Goal: Task Accomplishment & Management: Use online tool/utility

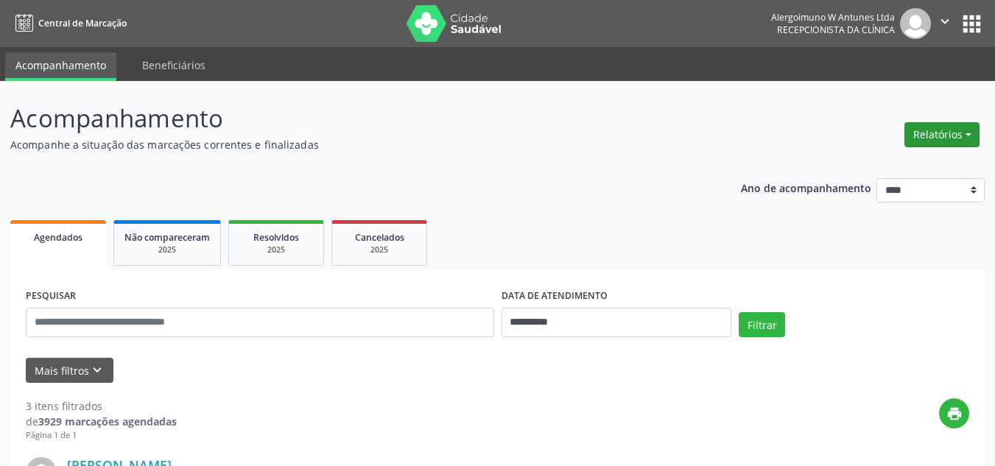
click at [942, 141] on button "Relatórios" at bounding box center [941, 134] width 75 height 25
click at [890, 167] on link "Agendamentos" at bounding box center [901, 166] width 158 height 21
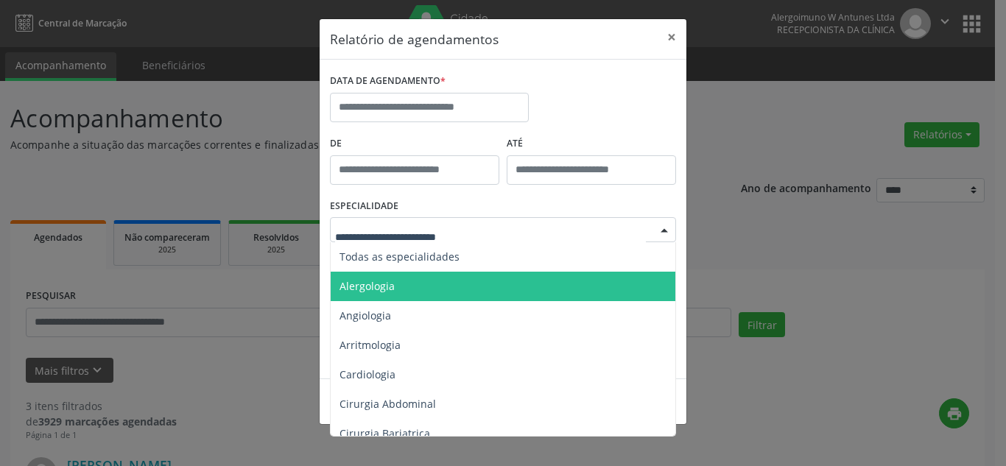
click at [376, 290] on span "Alergologia" at bounding box center [367, 286] width 55 height 14
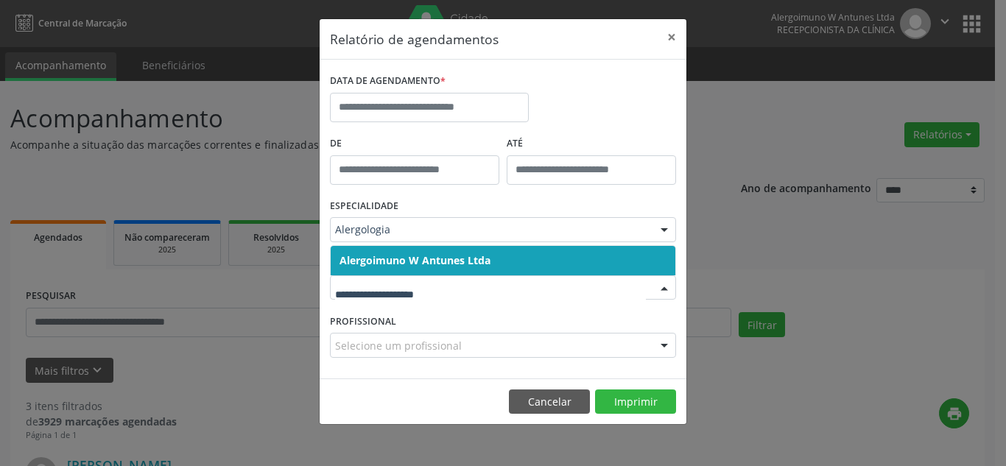
click at [490, 290] on input "text" at bounding box center [490, 295] width 311 height 29
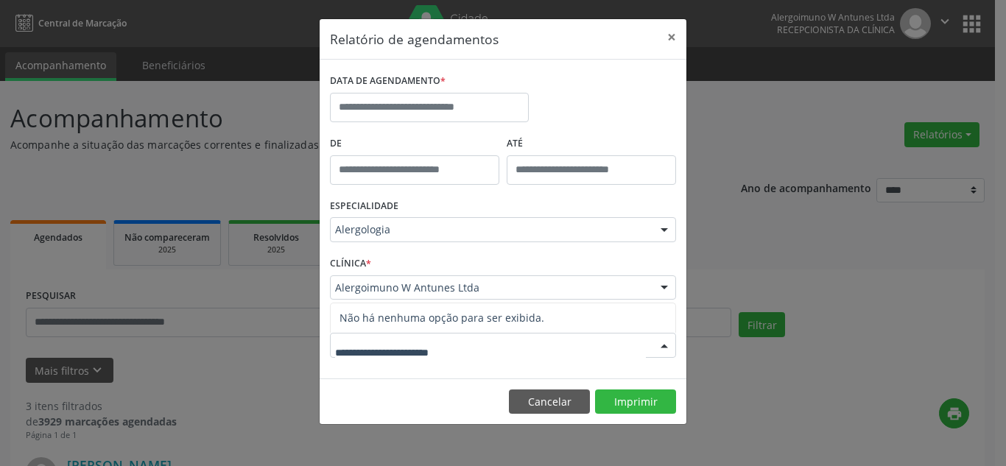
click at [432, 354] on input "text" at bounding box center [490, 352] width 311 height 29
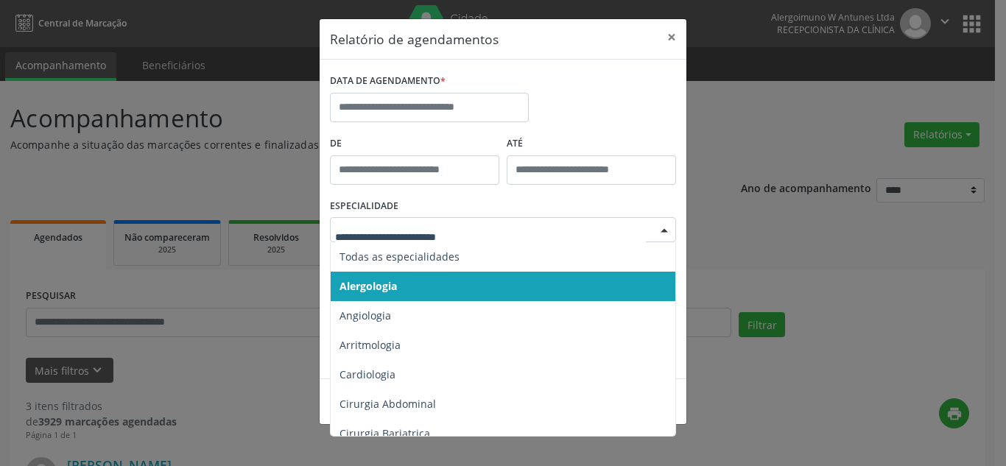
click at [446, 289] on span "Alergologia" at bounding box center [504, 286] width 347 height 29
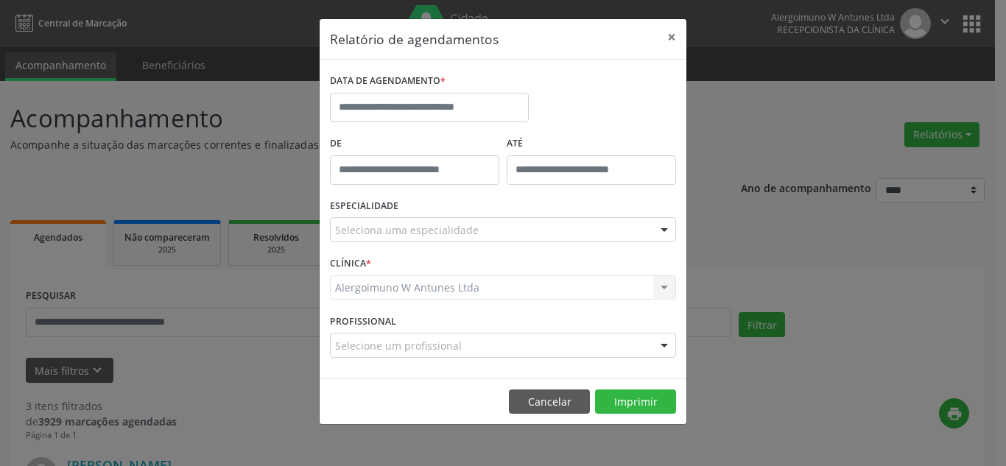
click at [655, 351] on div at bounding box center [664, 346] width 22 height 25
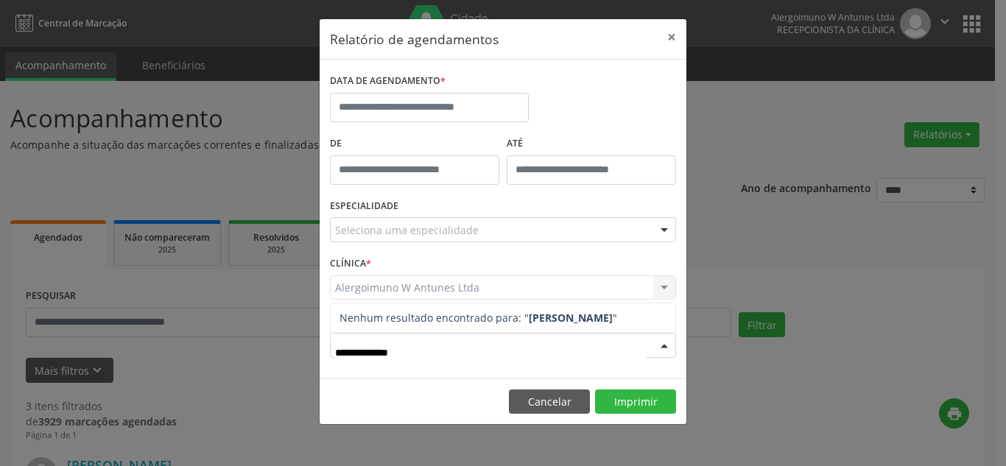
type input "**********"
click at [562, 321] on strong "[PERSON_NAME]" at bounding box center [571, 318] width 84 height 14
click at [549, 266] on div "CLÍNICA * Alergoimuno W Antunes Ltda Alergoimuno W Antunes Ltda Nenhum resultad…" at bounding box center [503, 281] width 354 height 57
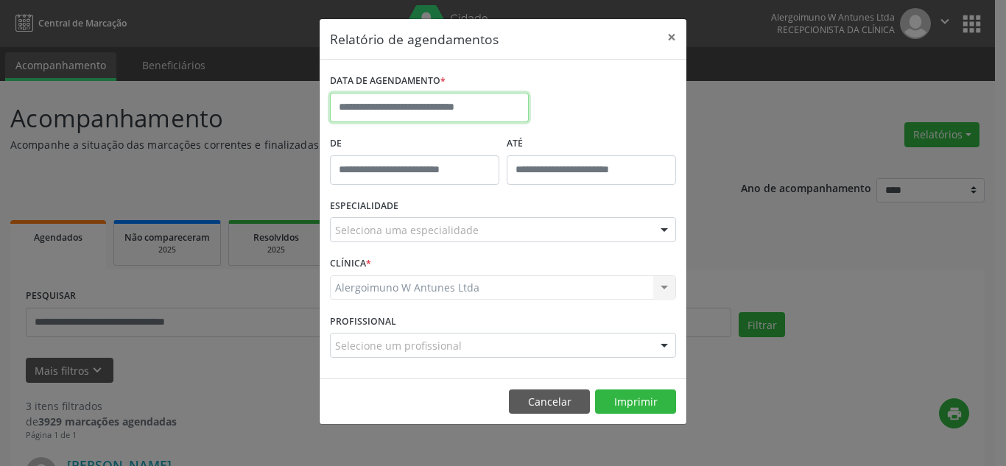
click at [403, 110] on input "text" at bounding box center [429, 107] width 199 height 29
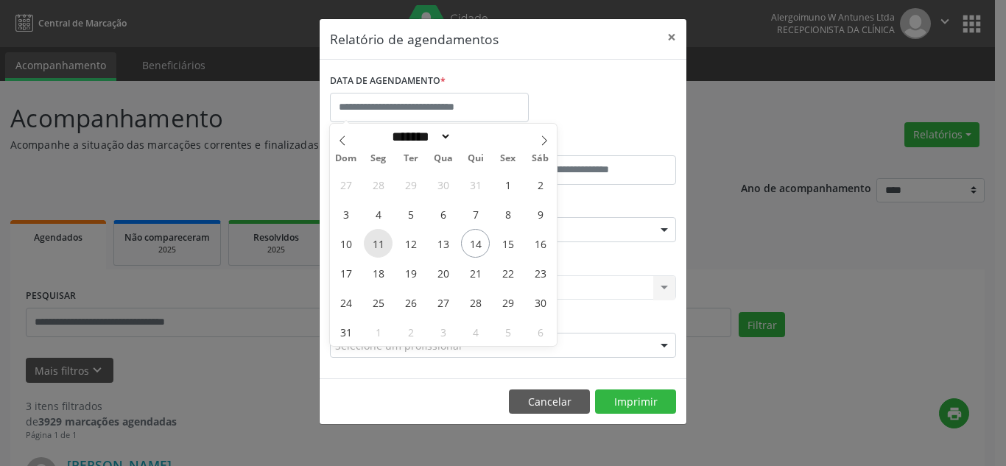
click at [379, 240] on span "11" at bounding box center [378, 243] width 29 height 29
type input "**********"
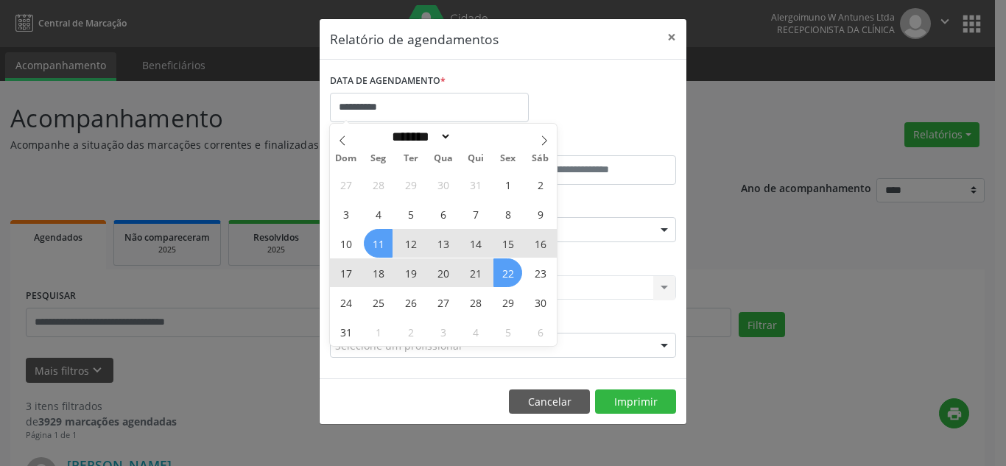
click at [507, 277] on span "22" at bounding box center [507, 273] width 29 height 29
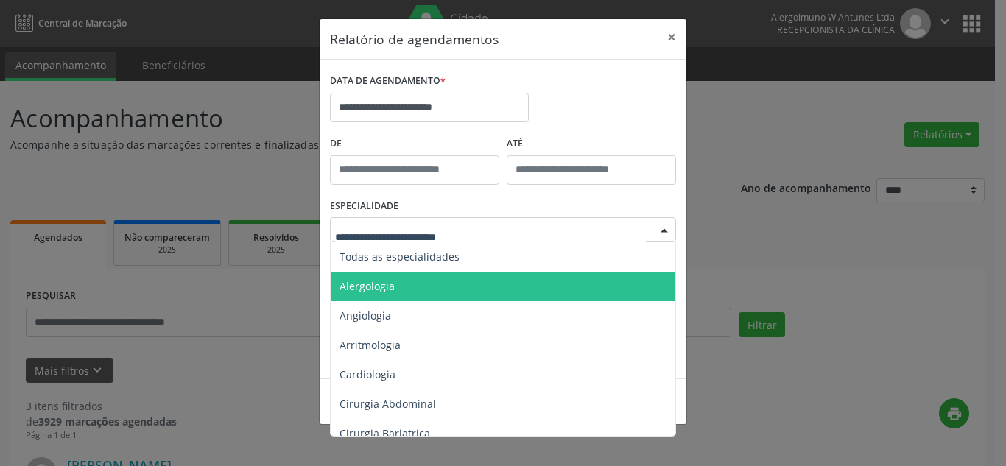
click at [535, 227] on div at bounding box center [503, 229] width 346 height 25
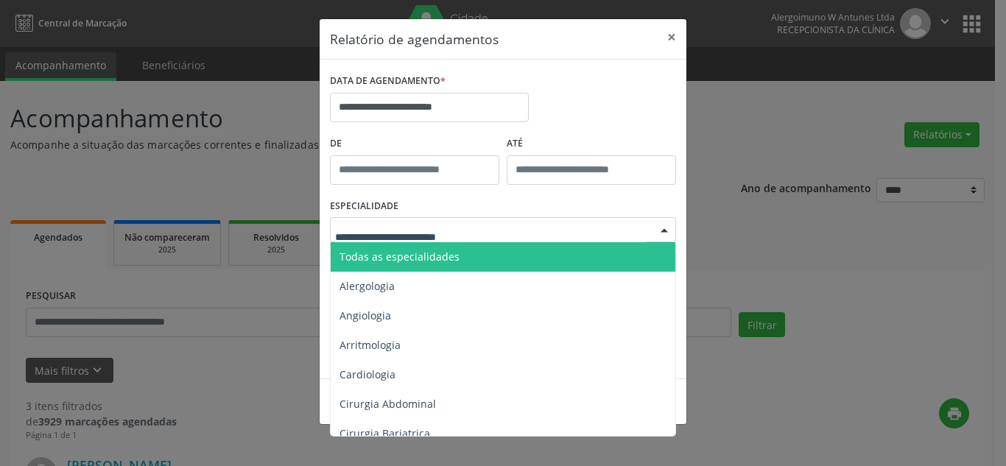
click at [463, 255] on span "Todas as especialidades" at bounding box center [504, 256] width 347 height 29
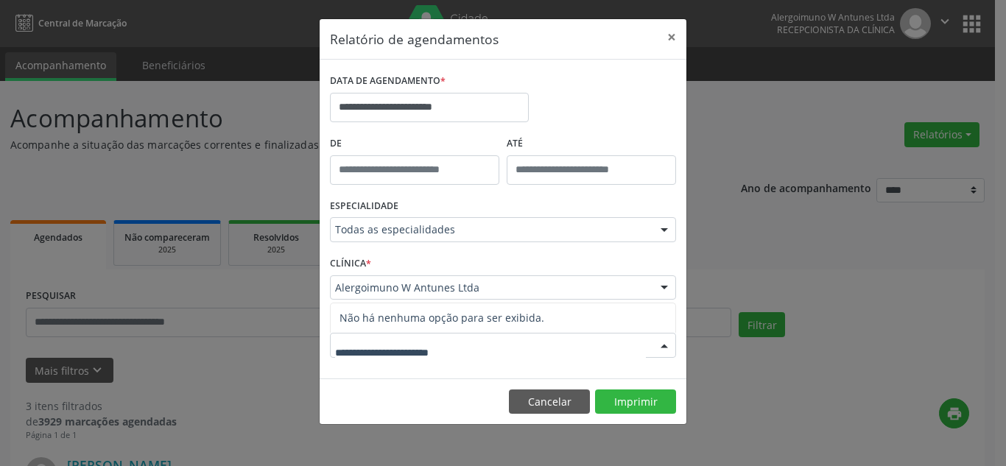
click at [449, 340] on input "text" at bounding box center [490, 352] width 311 height 29
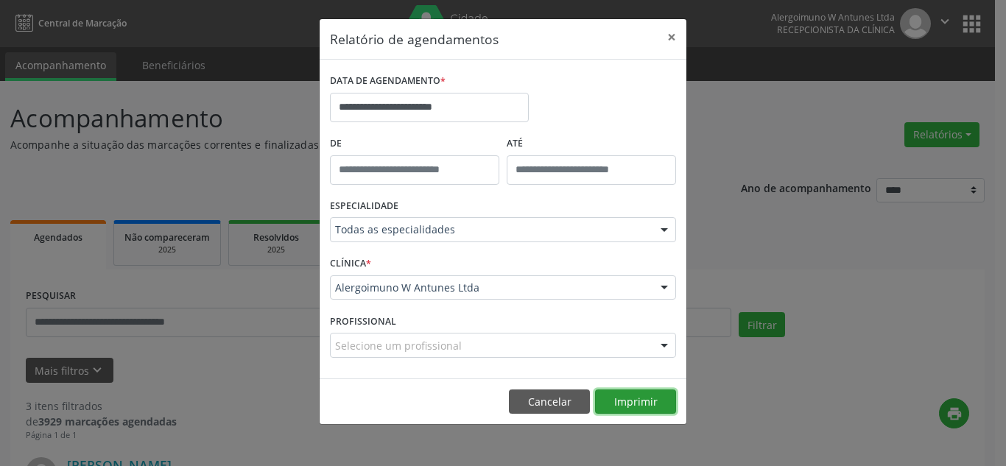
click at [634, 401] on button "Imprimir" at bounding box center [635, 402] width 81 height 25
click at [677, 32] on button "×" at bounding box center [671, 37] width 29 height 36
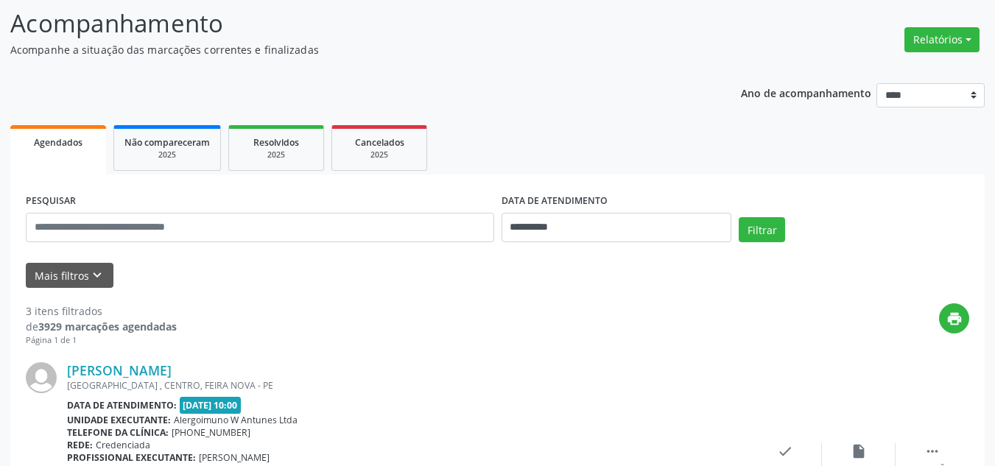
scroll to position [86, 0]
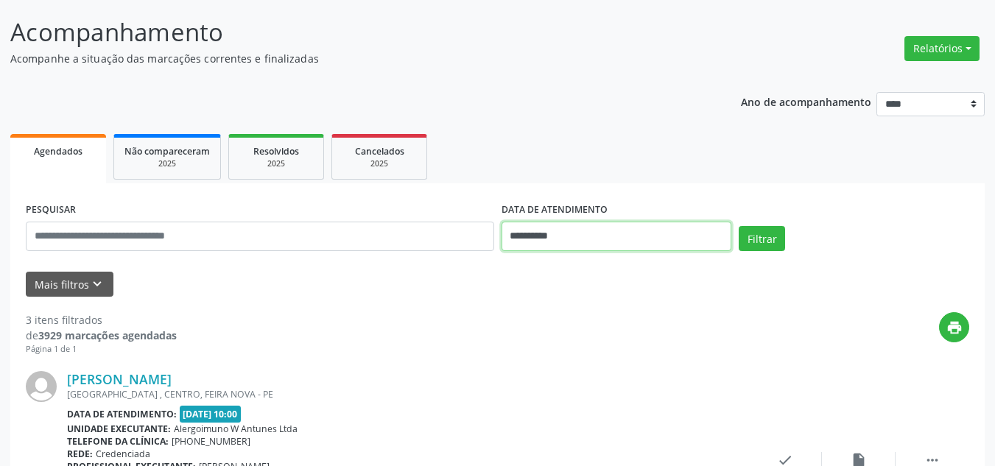
click at [658, 231] on input "**********" at bounding box center [617, 236] width 231 height 29
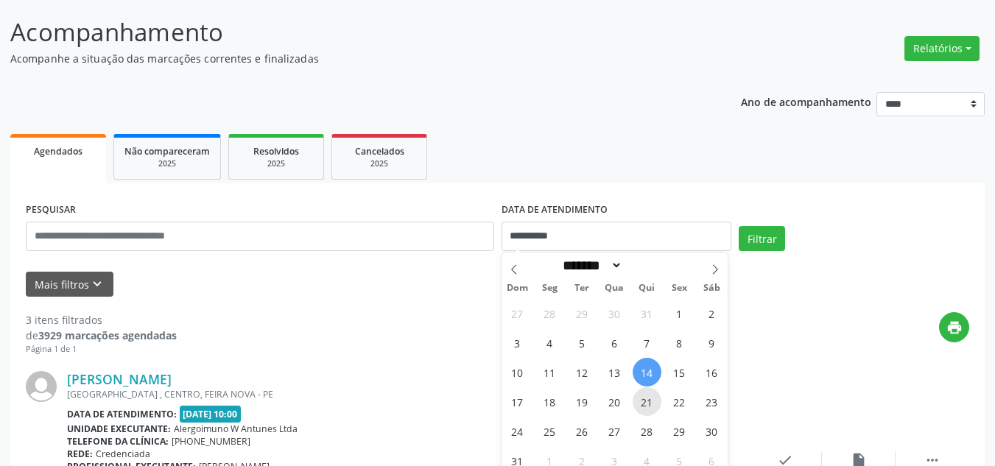
click at [647, 398] on span "21" at bounding box center [647, 401] width 29 height 29
type input "**********"
click at [643, 401] on span "21" at bounding box center [647, 401] width 29 height 29
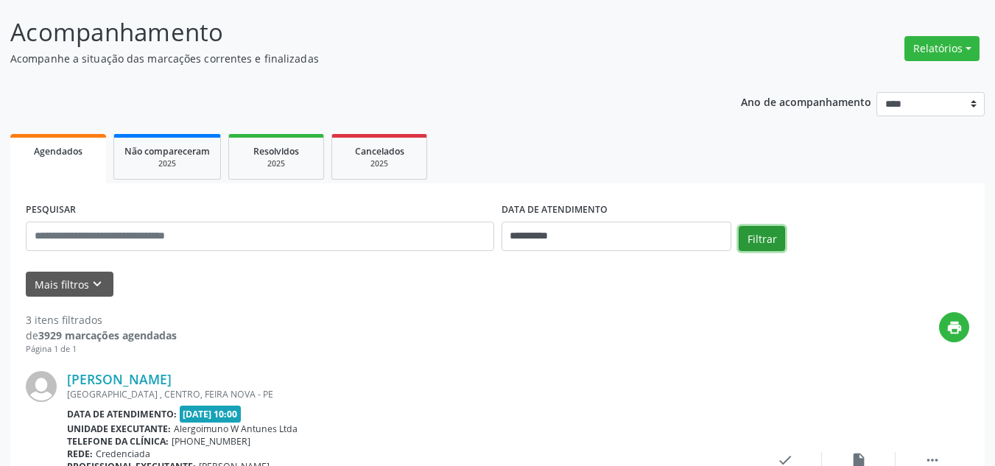
click at [767, 238] on button "Filtrar" at bounding box center [762, 238] width 46 height 25
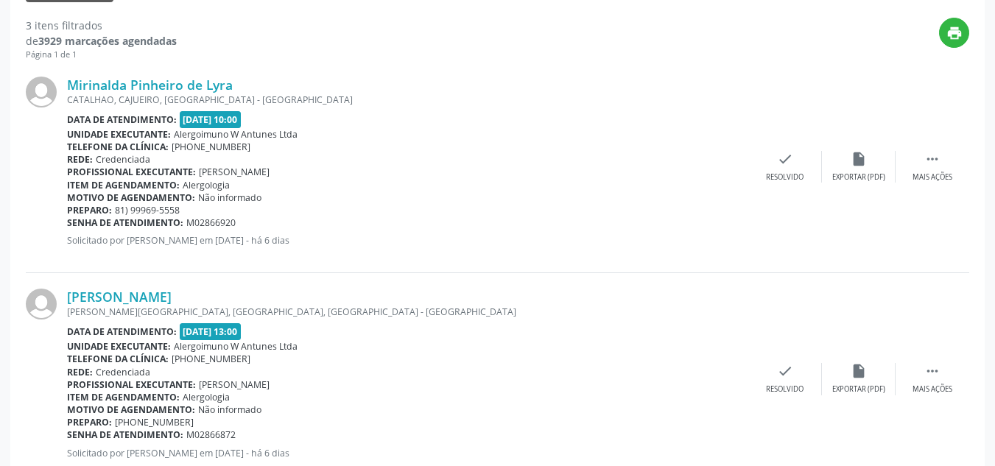
scroll to position [454, 0]
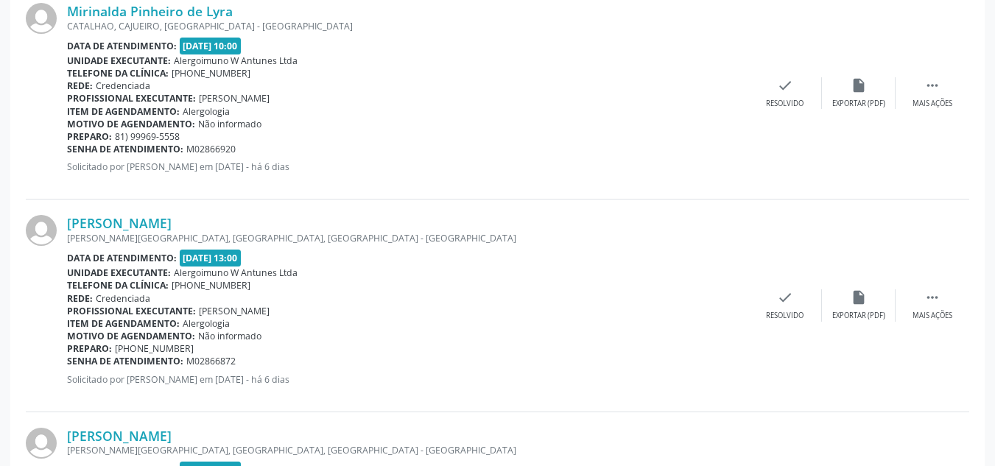
drag, startPoint x: 199, startPoint y: 309, endPoint x: 311, endPoint y: 315, distance: 112.1
click at [311, 315] on div "Profissional executante: [PERSON_NAME]" at bounding box center [407, 311] width 681 height 13
